Goal: Information Seeking & Learning: Understand process/instructions

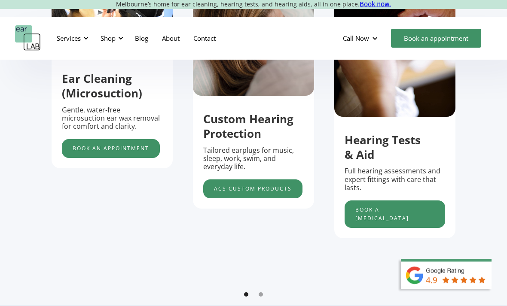
scroll to position [354, 0]
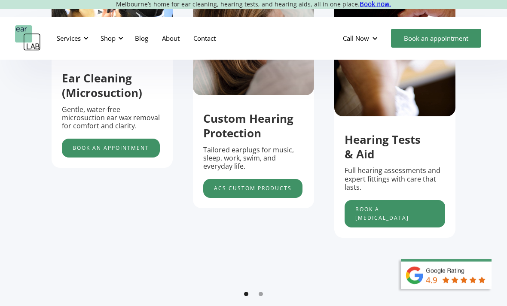
click at [254, 199] on link "acs custom products" at bounding box center [252, 189] width 99 height 19
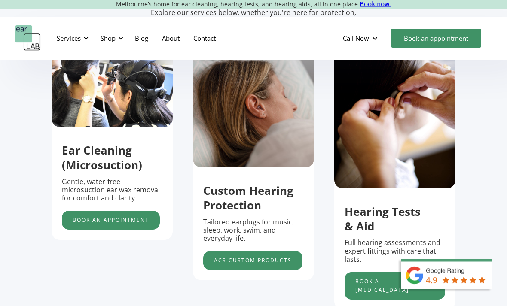
scroll to position [282, 0]
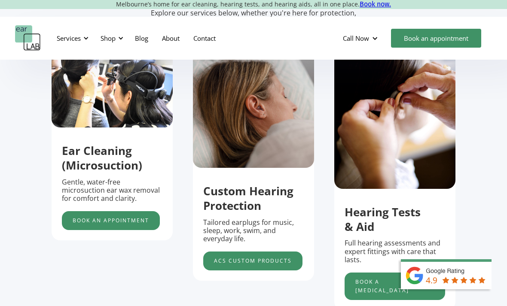
click at [113, 150] on div "Ear Cleaning (Microsuction) Gentle, water-free microsuction ear wax removal for…" at bounding box center [112, 144] width 121 height 194
click at [375, 37] on div at bounding box center [375, 38] width 6 height 6
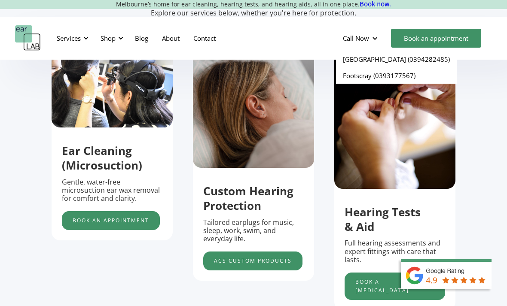
click at [314, 40] on div "Services Microsuction Unblocking your ears in the safest, fastest way possible.…" at bounding box center [253, 38] width 477 height 26
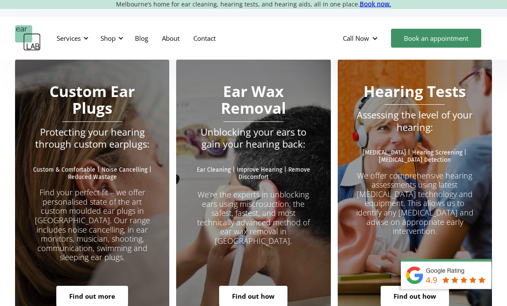
scroll to position [1506, 0]
click at [261, 286] on link "Find out how" at bounding box center [253, 296] width 68 height 21
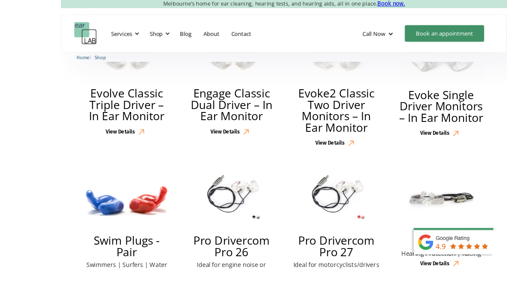
scroll to position [1015, 0]
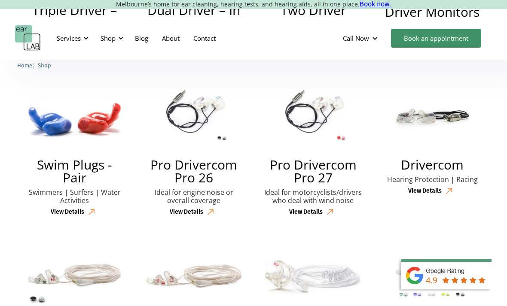
click at [77, 216] on div "View Details" at bounding box center [68, 212] width 34 height 7
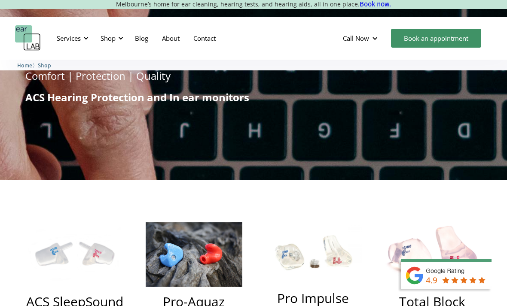
scroll to position [0, 0]
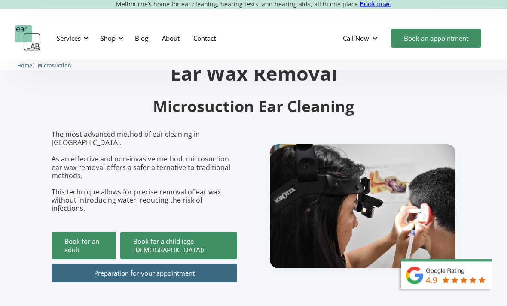
scroll to position [40, 0]
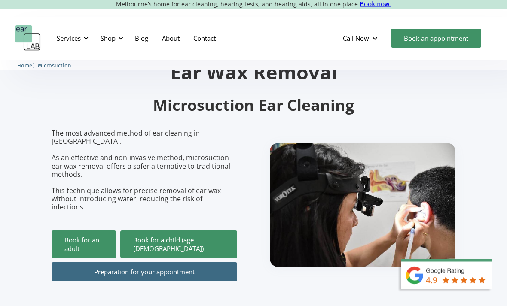
click at [174, 263] on link "Preparation for your appointment" at bounding box center [145, 272] width 186 height 19
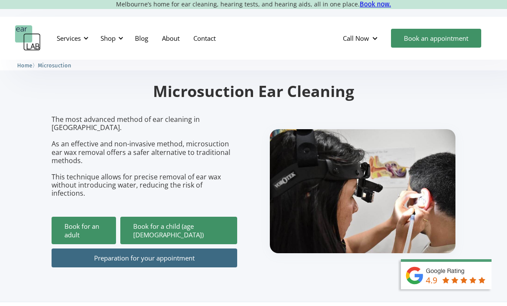
click at [89, 217] on link "Book for an adult" at bounding box center [84, 231] width 64 height 28
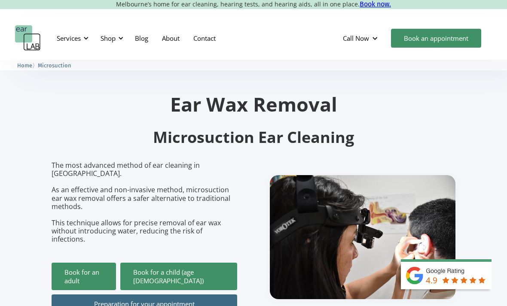
scroll to position [0, 0]
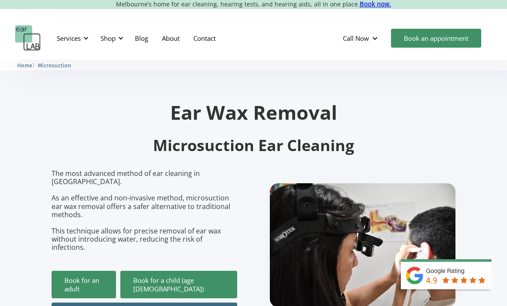
click at [181, 33] on link "About" at bounding box center [170, 38] width 31 height 25
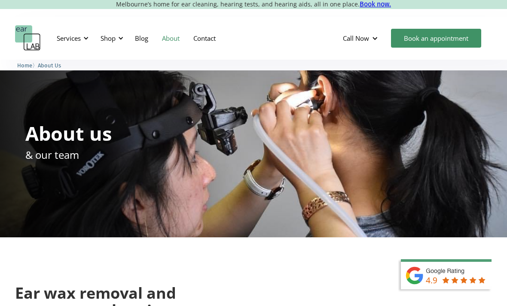
click at [120, 36] on div at bounding box center [121, 38] width 6 height 6
